Goal: Information Seeking & Learning: Learn about a topic

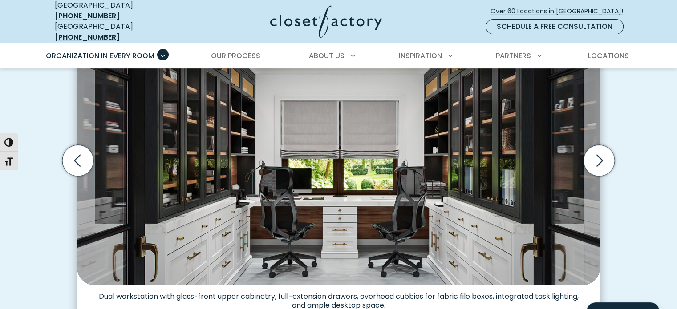
scroll to position [311, 0]
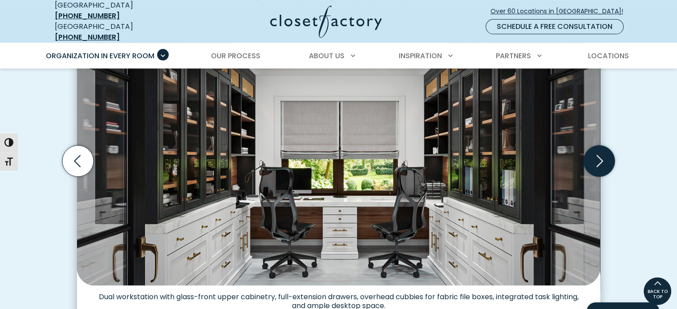
click at [603, 156] on icon "Next slide" at bounding box center [598, 161] width 31 height 31
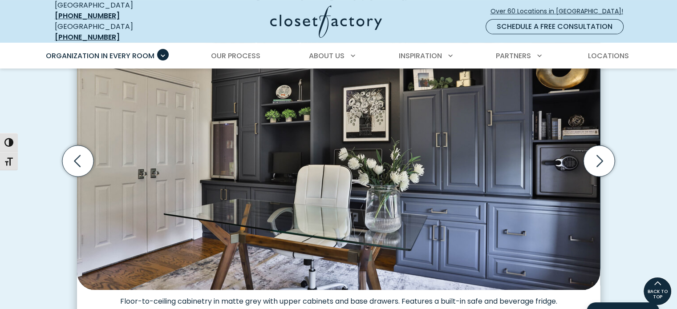
scroll to position [267, 0]
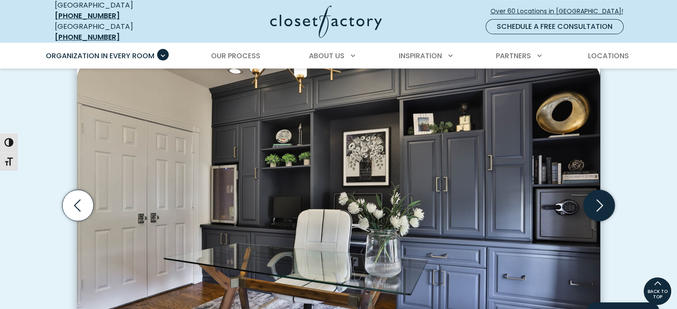
click at [598, 198] on icon "Next slide" at bounding box center [598, 205] width 31 height 31
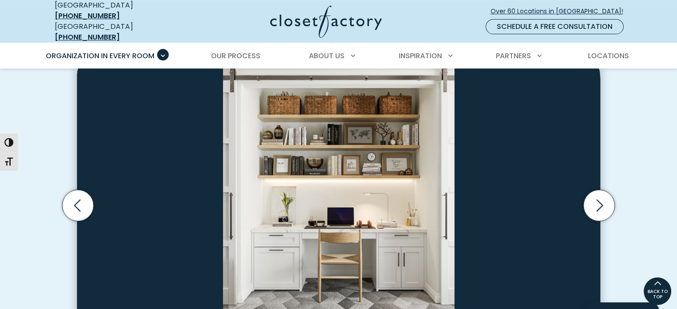
click at [656, 89] on div "Custom Home Offices for Every Space, Style, Budget Home office dual-tone wall u…" at bounding box center [338, 217] width 677 height 498
click at [602, 195] on icon "Next slide" at bounding box center [598, 205] width 31 height 31
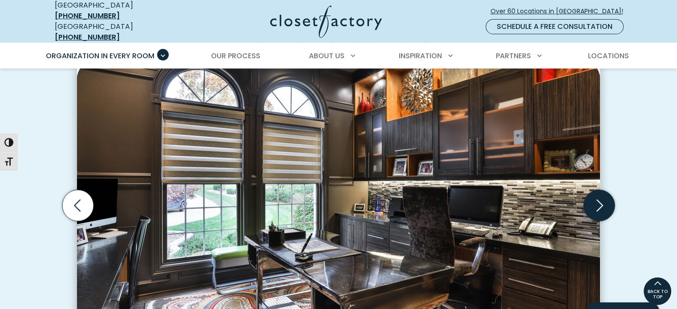
click at [602, 195] on icon "Next slide" at bounding box center [598, 205] width 31 height 31
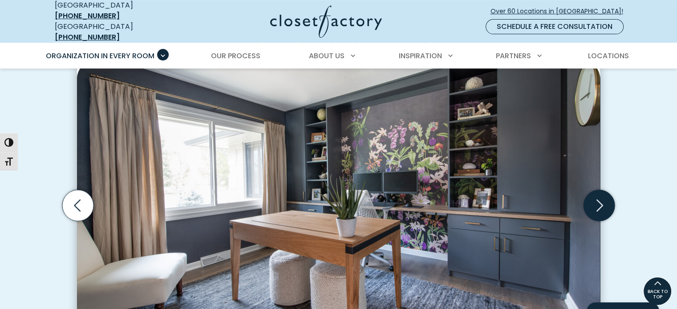
click at [602, 195] on icon "Next slide" at bounding box center [598, 205] width 31 height 31
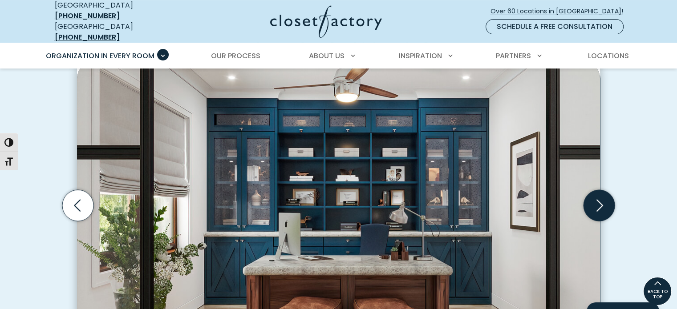
click at [602, 195] on icon "Next slide" at bounding box center [598, 205] width 31 height 31
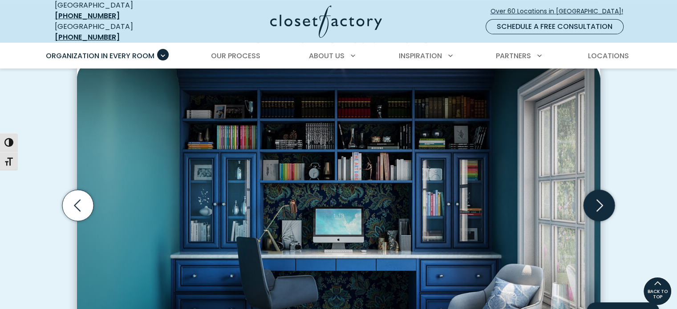
click at [598, 199] on icon "Next slide" at bounding box center [598, 205] width 31 height 31
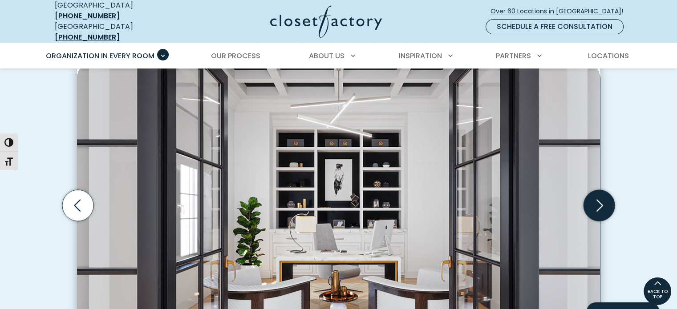
click at [600, 200] on icon "Next slide" at bounding box center [599, 206] width 7 height 12
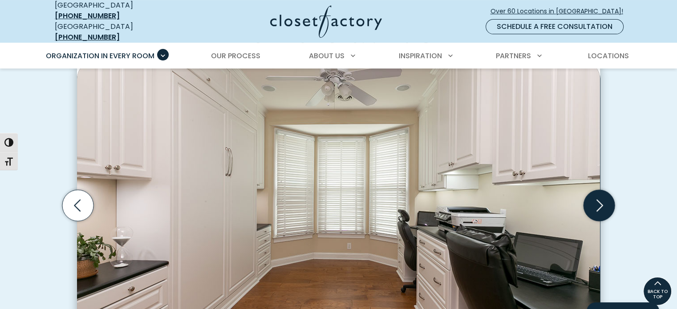
click at [600, 200] on icon "Next slide" at bounding box center [599, 206] width 7 height 12
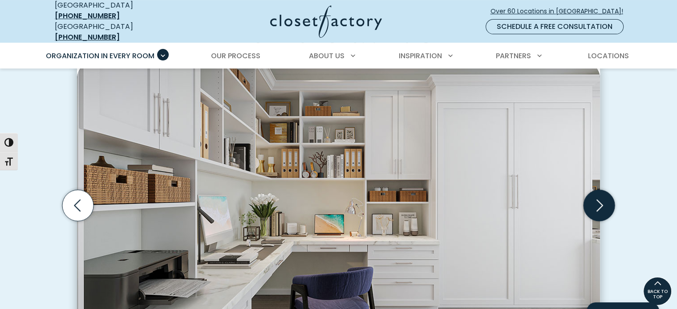
click at [600, 200] on icon "Next slide" at bounding box center [599, 206] width 7 height 12
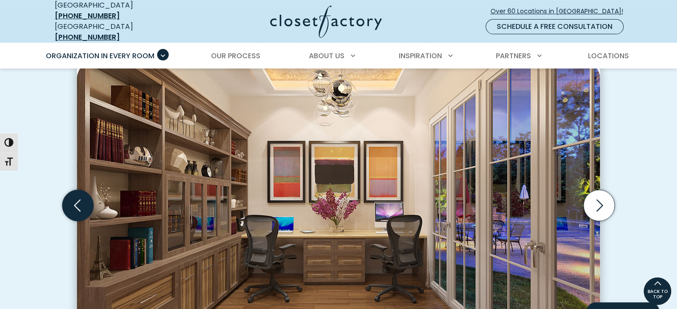
click at [78, 195] on icon "Previous slide" at bounding box center [77, 205] width 31 height 31
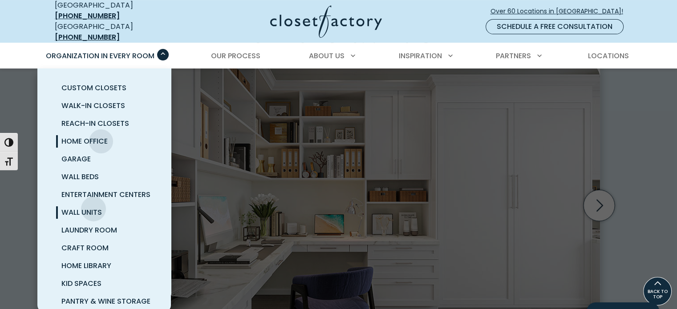
click at [93, 207] on span "Wall Units" at bounding box center [81, 212] width 40 height 10
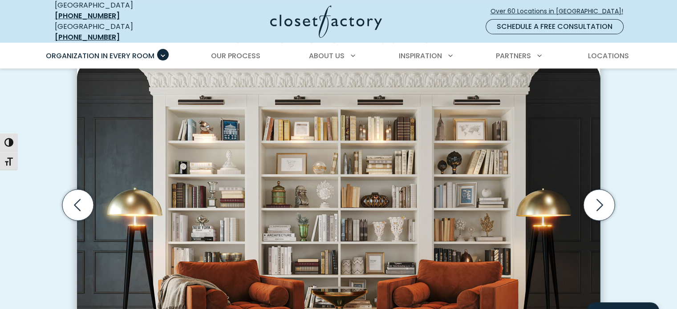
scroll to position [267, 0]
click at [593, 198] on icon "Next slide" at bounding box center [598, 205] width 31 height 31
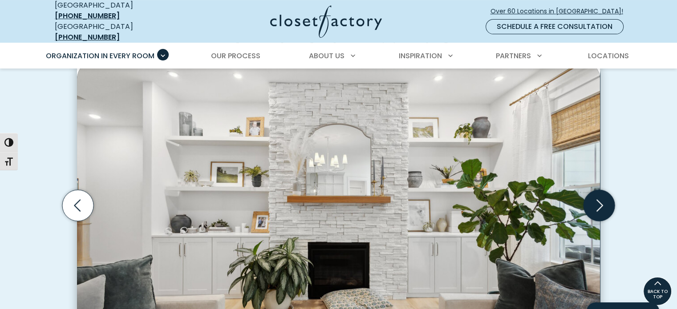
click at [593, 198] on icon "Next slide" at bounding box center [598, 205] width 31 height 31
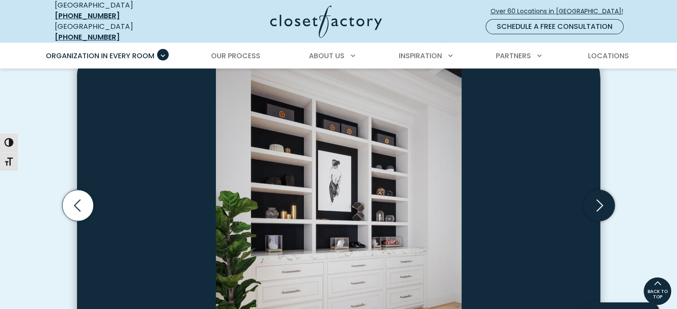
click at [603, 203] on icon "Next slide" at bounding box center [598, 205] width 31 height 31
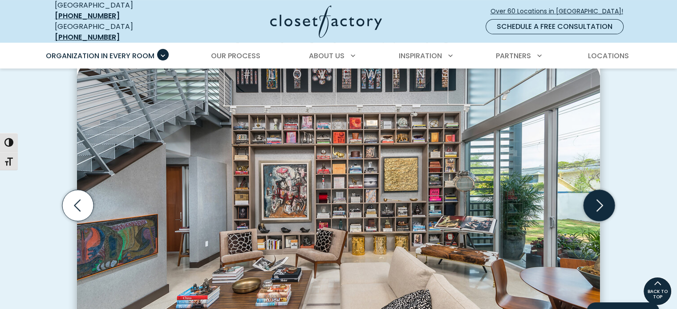
click at [596, 195] on icon "Next slide" at bounding box center [598, 205] width 31 height 31
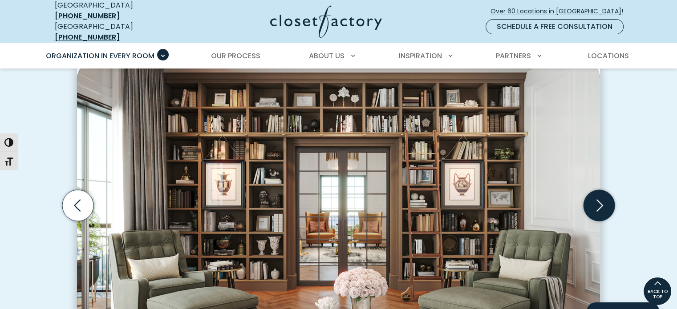
click at [596, 195] on icon "Next slide" at bounding box center [598, 205] width 31 height 31
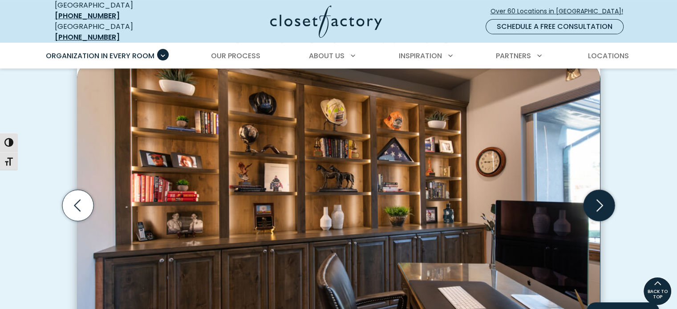
click at [596, 195] on icon "Next slide" at bounding box center [598, 205] width 31 height 31
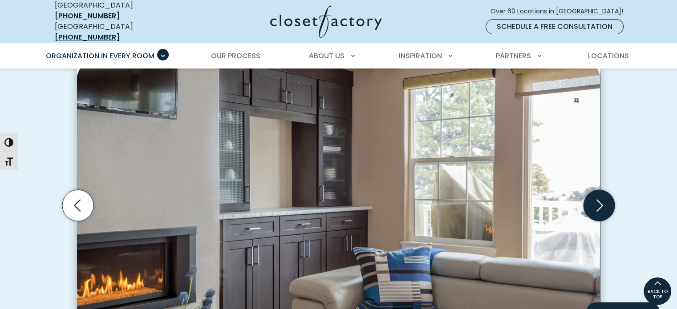
click at [596, 195] on icon "Next slide" at bounding box center [598, 205] width 31 height 31
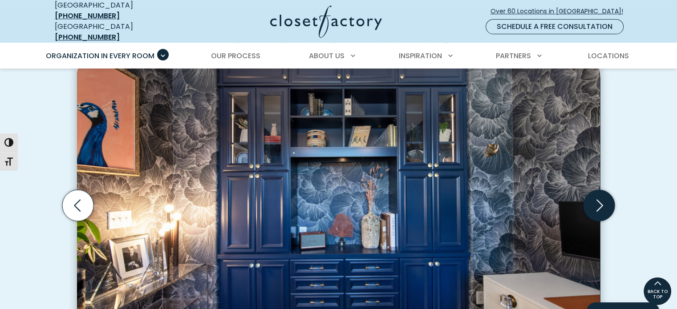
click at [596, 195] on icon "Next slide" at bounding box center [598, 205] width 31 height 31
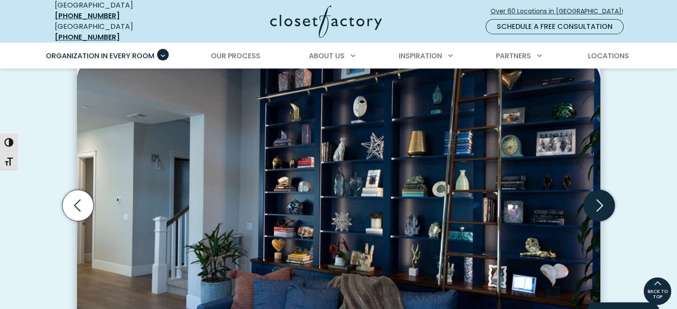
click at [596, 195] on icon "Next slide" at bounding box center [598, 205] width 31 height 31
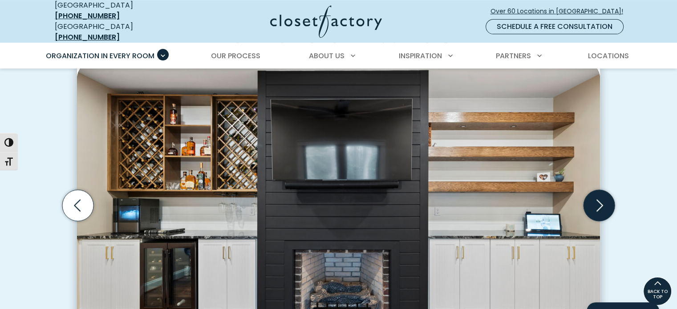
click at [596, 195] on icon "Next slide" at bounding box center [598, 205] width 31 height 31
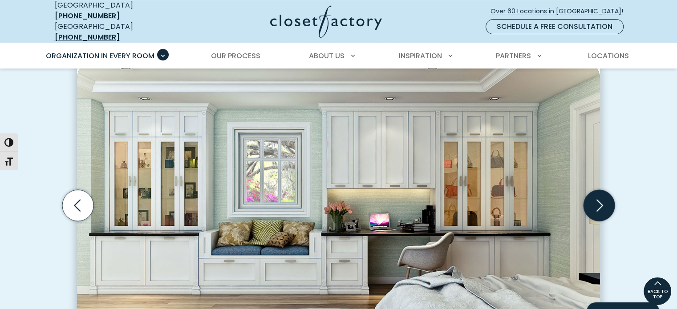
click at [595, 198] on icon "Next slide" at bounding box center [598, 205] width 31 height 31
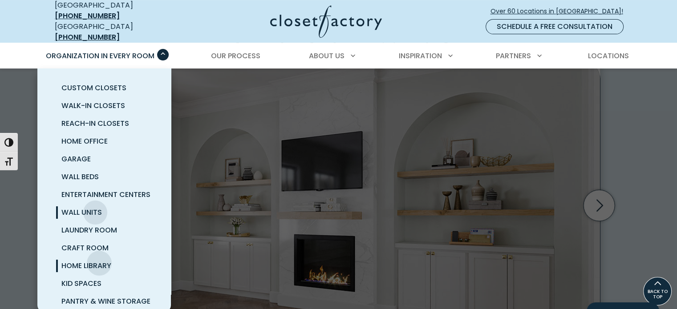
click at [99, 261] on span "Home Library" at bounding box center [86, 266] width 50 height 10
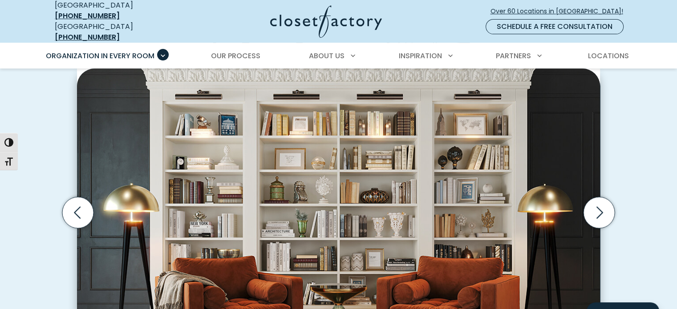
scroll to position [267, 0]
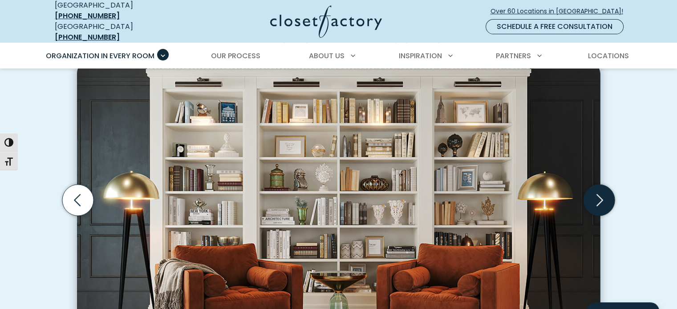
click at [596, 194] on icon "Next slide" at bounding box center [598, 200] width 31 height 31
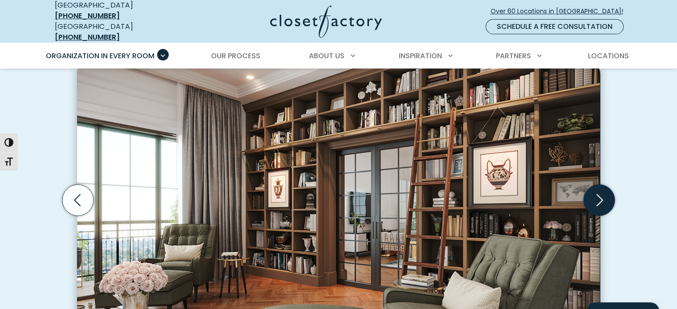
click at [596, 194] on icon "Next slide" at bounding box center [598, 200] width 31 height 31
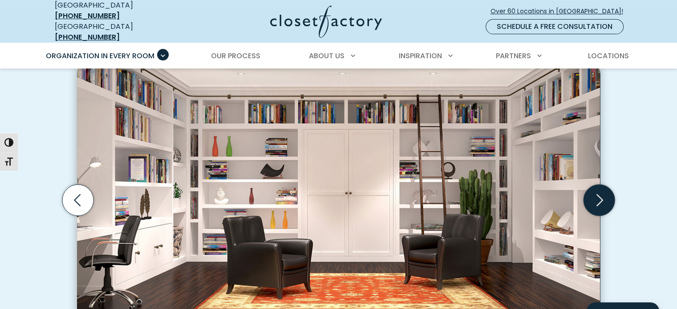
click at [596, 194] on icon "Next slide" at bounding box center [598, 200] width 31 height 31
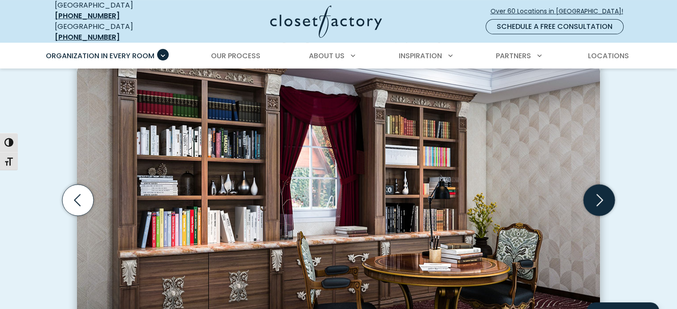
click at [596, 194] on icon "Next slide" at bounding box center [598, 200] width 31 height 31
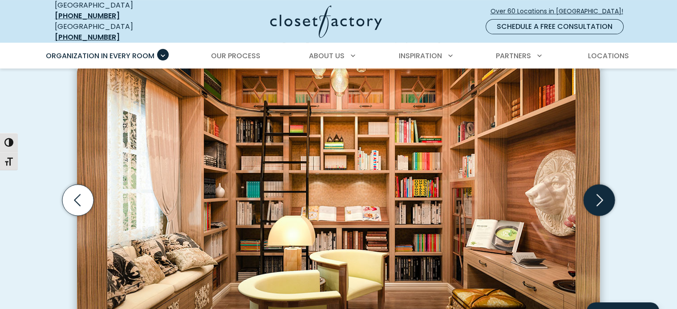
click at [596, 194] on icon "Next slide" at bounding box center [598, 200] width 31 height 31
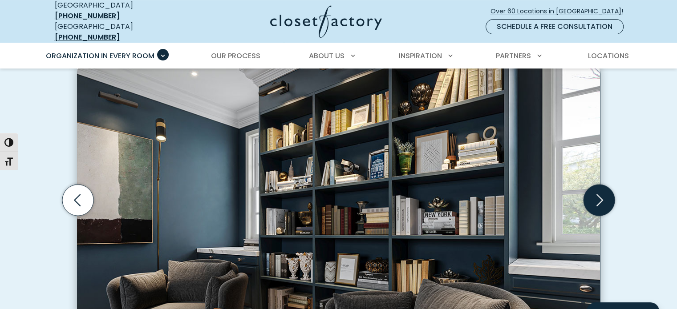
click at [596, 194] on icon "Next slide" at bounding box center [598, 200] width 31 height 31
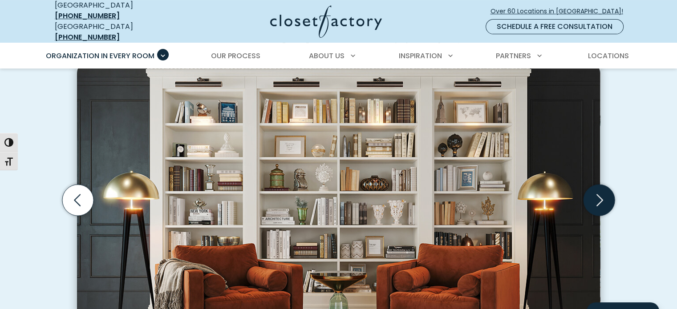
click at [596, 194] on icon "Next slide" at bounding box center [598, 200] width 31 height 31
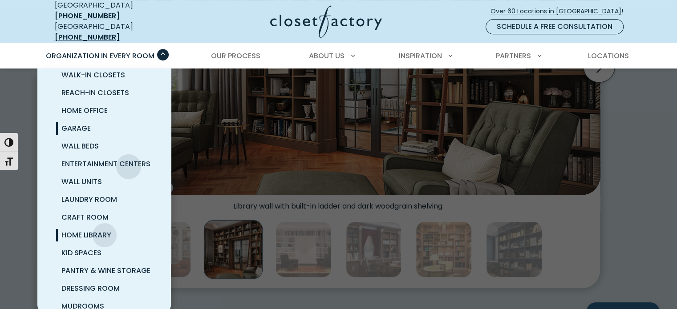
scroll to position [45, 0]
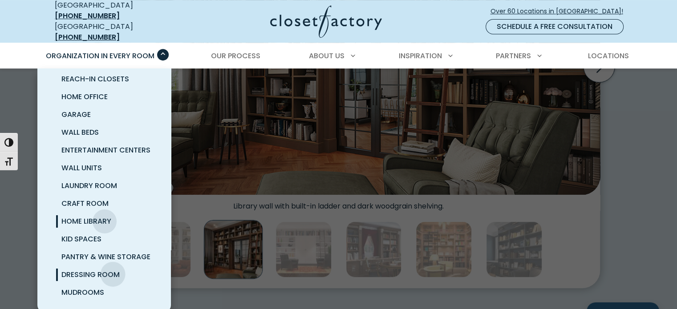
click at [112, 270] on span "Dressing Room" at bounding box center [90, 275] width 58 height 10
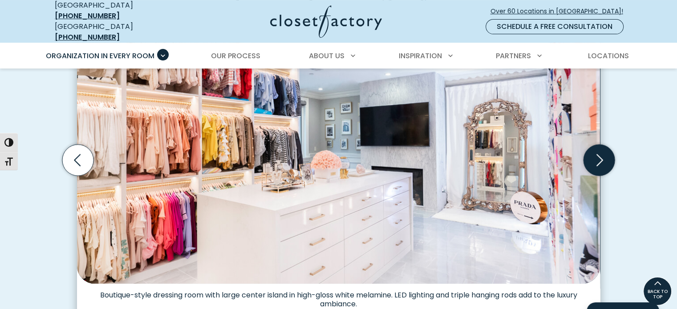
scroll to position [312, 0]
click at [595, 152] on icon "Next slide" at bounding box center [598, 160] width 31 height 31
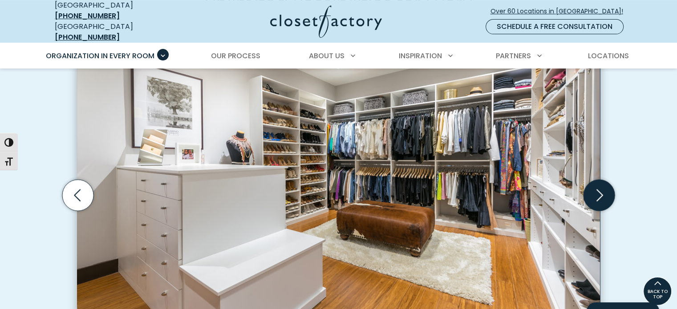
scroll to position [267, 0]
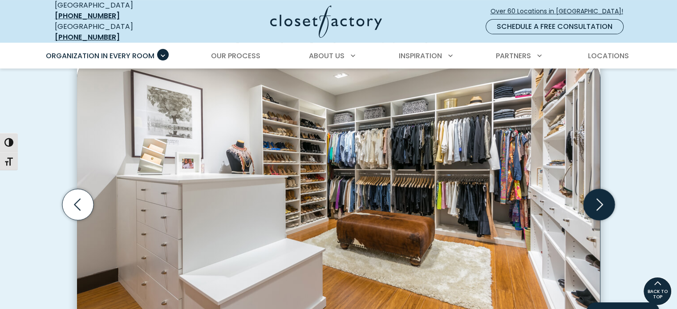
click at [595, 196] on icon "Next slide" at bounding box center [598, 204] width 31 height 31
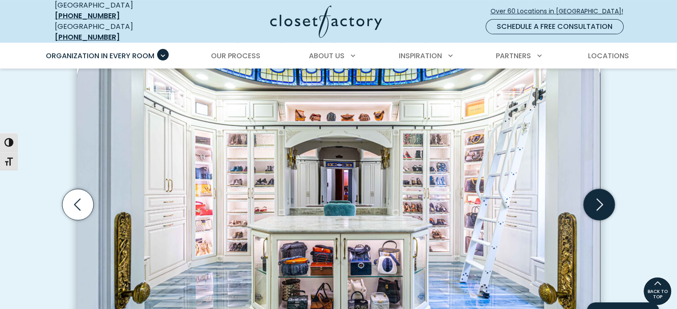
click at [595, 196] on icon "Next slide" at bounding box center [598, 204] width 31 height 31
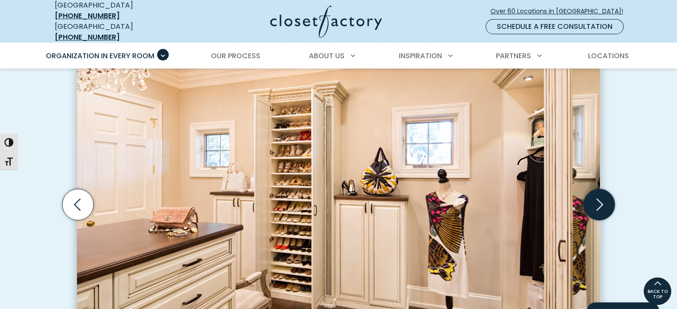
click at [595, 196] on icon "Next slide" at bounding box center [598, 204] width 31 height 31
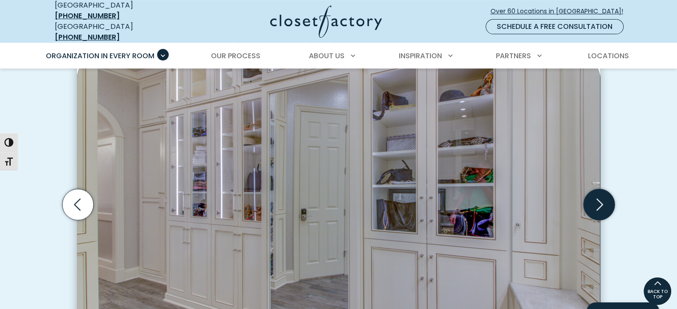
click at [596, 196] on icon "Next slide" at bounding box center [598, 204] width 31 height 31
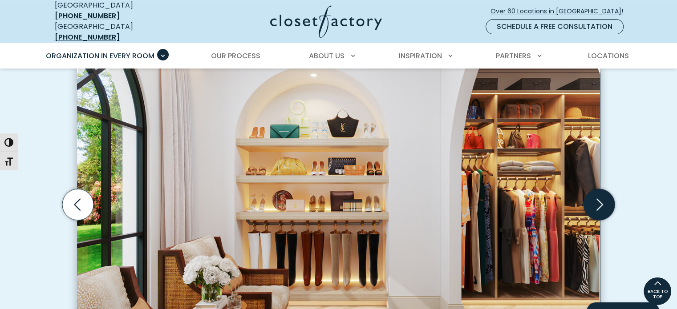
click at [596, 196] on icon "Next slide" at bounding box center [598, 204] width 31 height 31
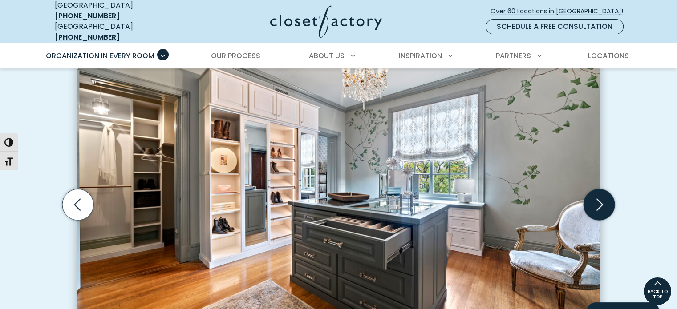
click at [596, 196] on icon "Next slide" at bounding box center [598, 204] width 31 height 31
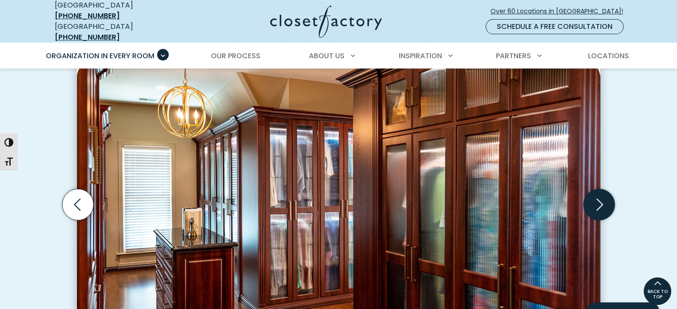
click at [602, 195] on icon "Next slide" at bounding box center [598, 204] width 31 height 31
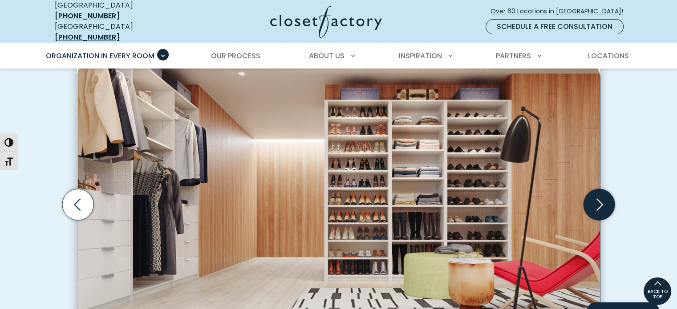
click at [602, 195] on icon "Next slide" at bounding box center [598, 204] width 31 height 31
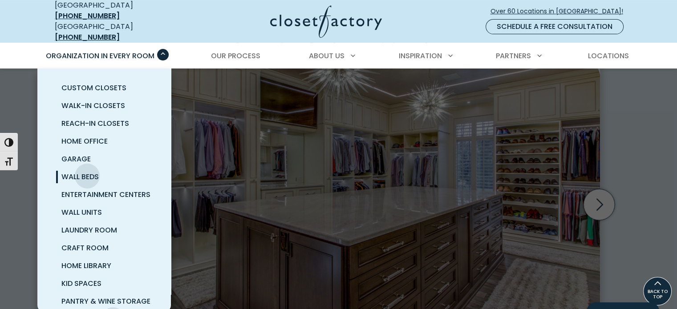
click at [87, 172] on span "Wall Beds" at bounding box center [79, 177] width 37 height 10
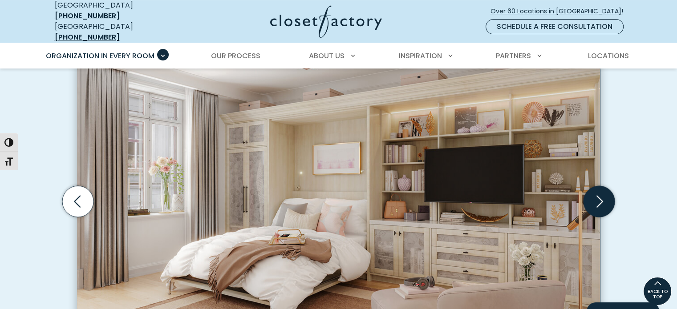
click at [605, 196] on icon "Next slide" at bounding box center [598, 201] width 31 height 31
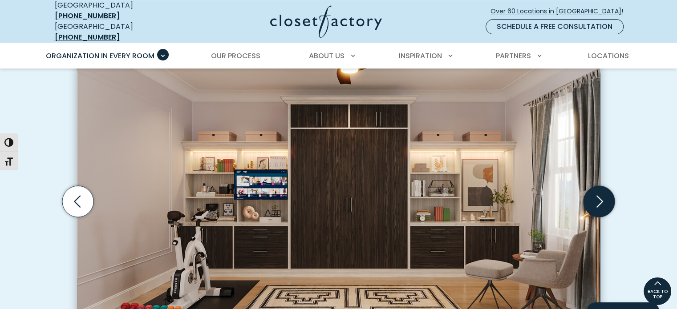
click at [596, 195] on icon "Next slide" at bounding box center [598, 201] width 31 height 31
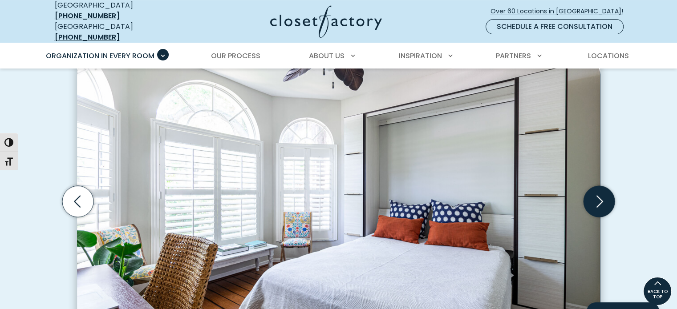
click at [598, 191] on icon "Next slide" at bounding box center [598, 201] width 31 height 31
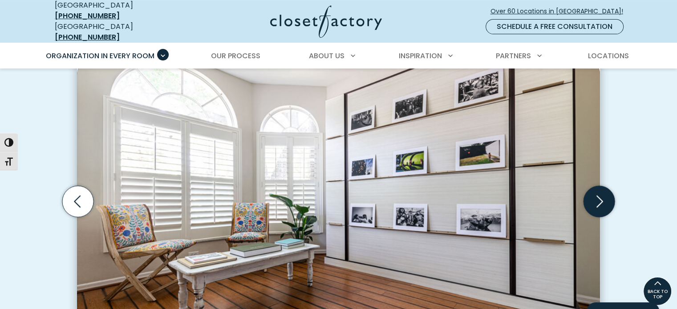
click at [598, 191] on icon "Next slide" at bounding box center [598, 201] width 31 height 31
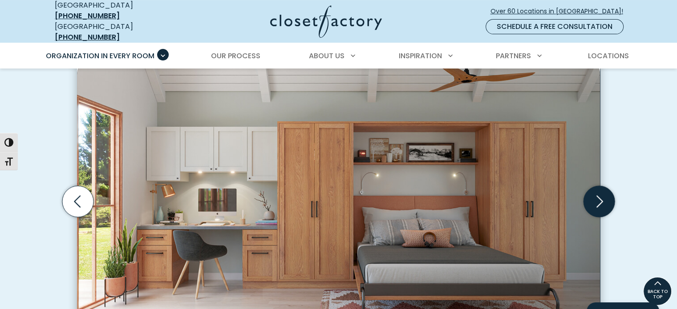
click at [598, 191] on icon "Next slide" at bounding box center [598, 201] width 31 height 31
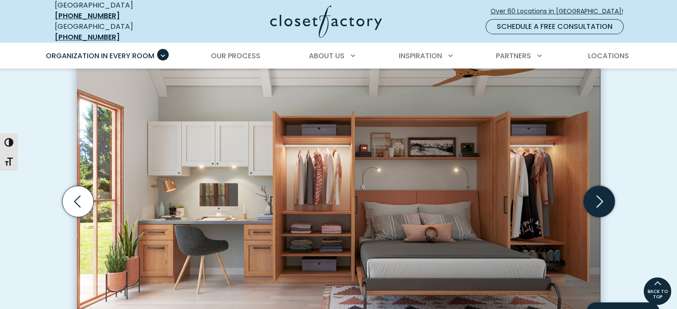
click at [599, 194] on icon "Next slide" at bounding box center [598, 201] width 31 height 31
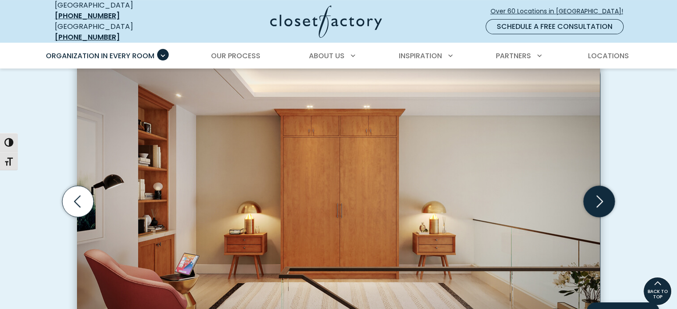
click at [599, 194] on icon "Next slide" at bounding box center [598, 201] width 31 height 31
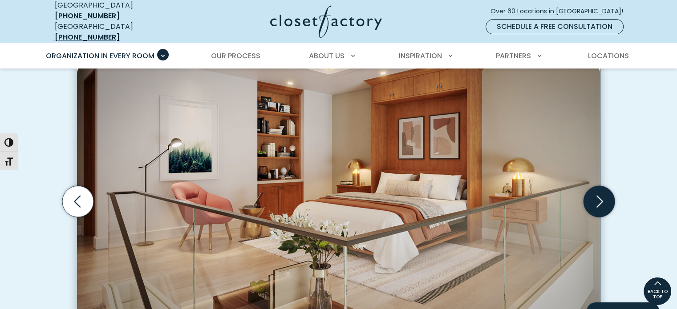
click at [599, 194] on icon "Next slide" at bounding box center [598, 201] width 31 height 31
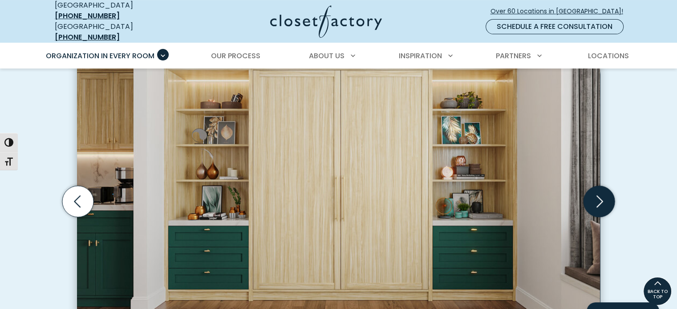
click at [599, 194] on icon "Next slide" at bounding box center [598, 201] width 31 height 31
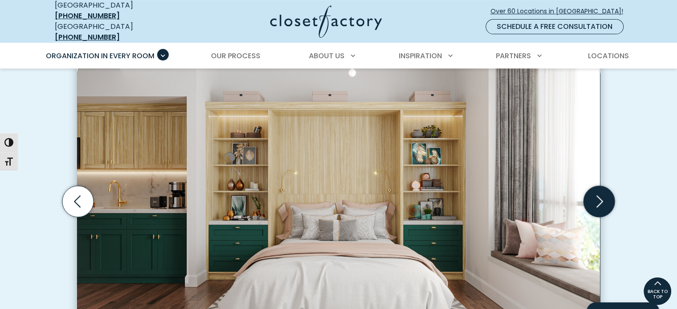
click at [596, 192] on icon "Next slide" at bounding box center [598, 201] width 31 height 31
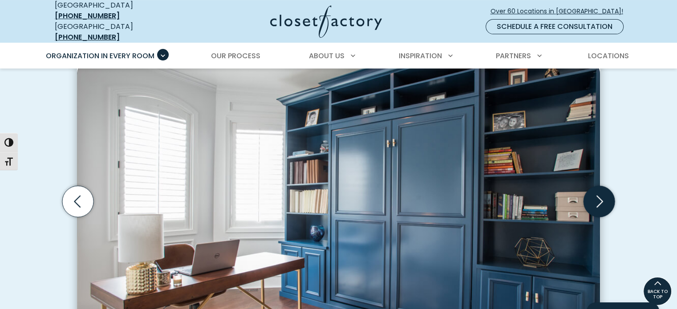
click at [597, 194] on icon "Next slide" at bounding box center [598, 201] width 31 height 31
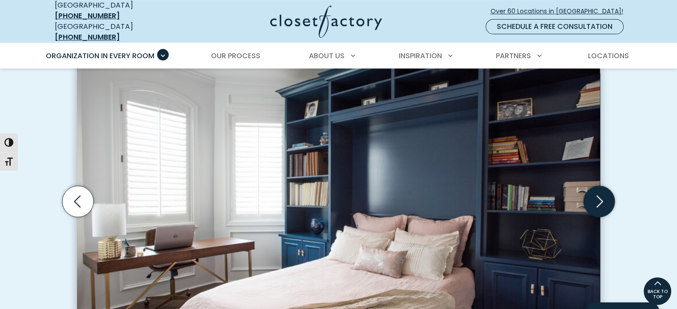
click at [597, 194] on icon "Next slide" at bounding box center [598, 201] width 31 height 31
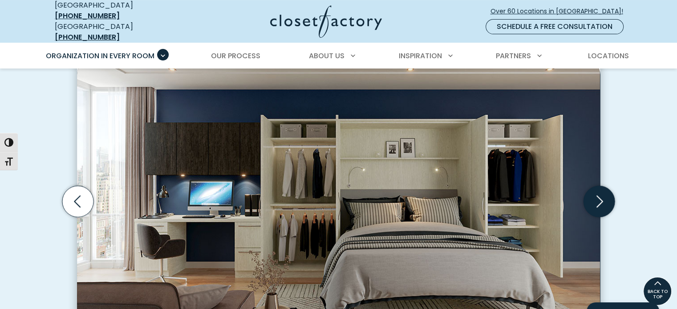
click at [597, 194] on icon "Next slide" at bounding box center [598, 201] width 31 height 31
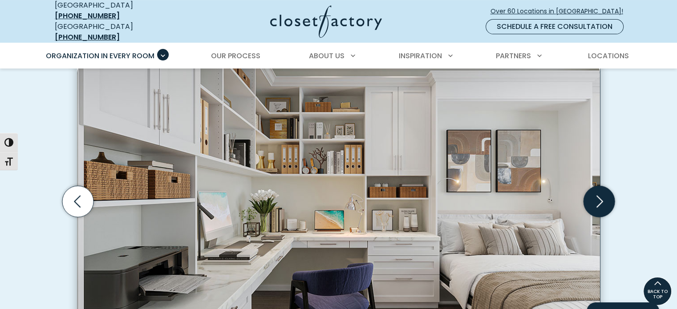
click at [599, 193] on icon "Next slide" at bounding box center [598, 201] width 31 height 31
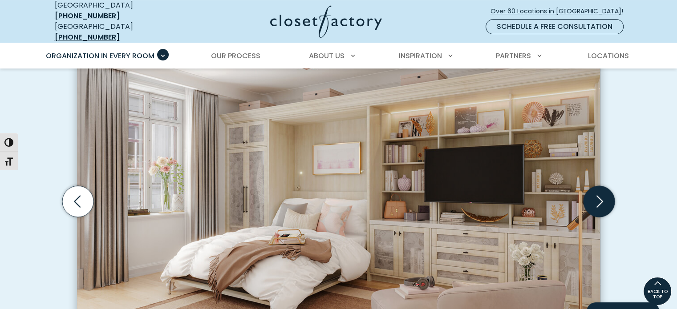
click at [599, 193] on icon "Next slide" at bounding box center [598, 201] width 31 height 31
